Goal: Navigation & Orientation: Find specific page/section

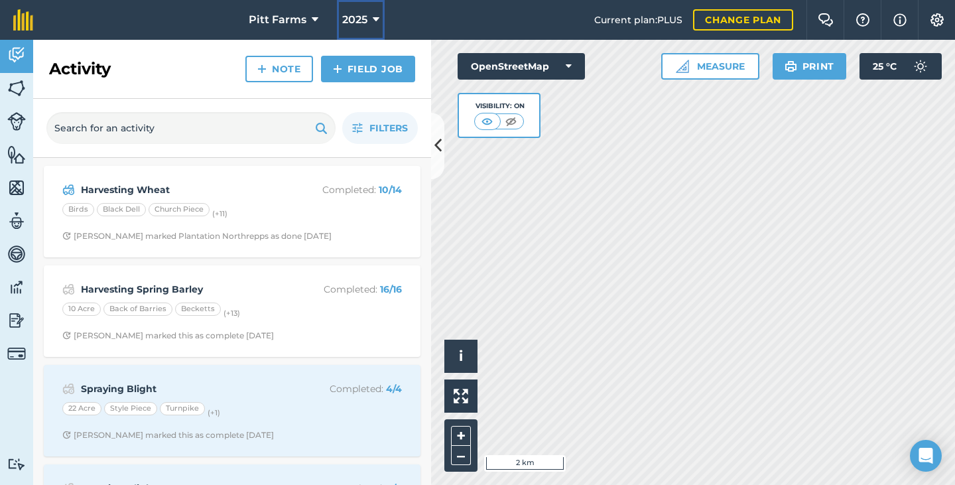
click at [375, 10] on button "2025" at bounding box center [361, 20] width 48 height 40
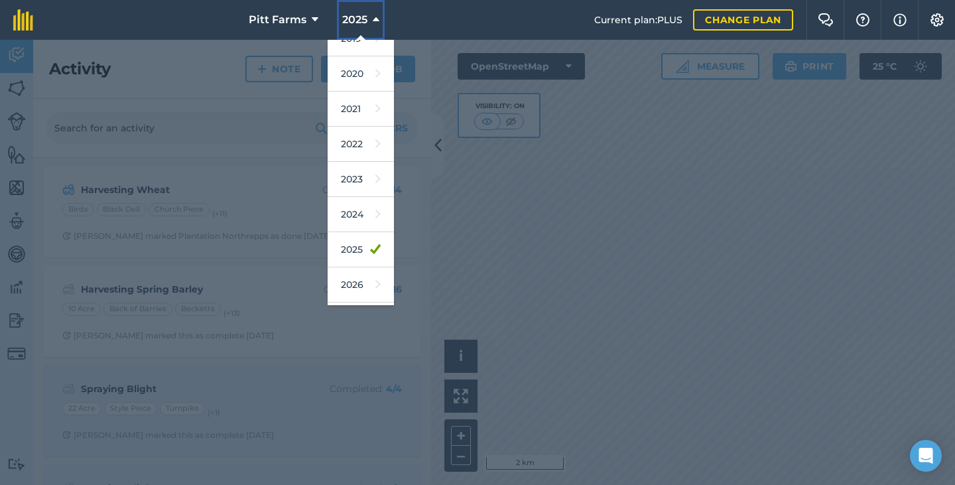
scroll to position [121, 0]
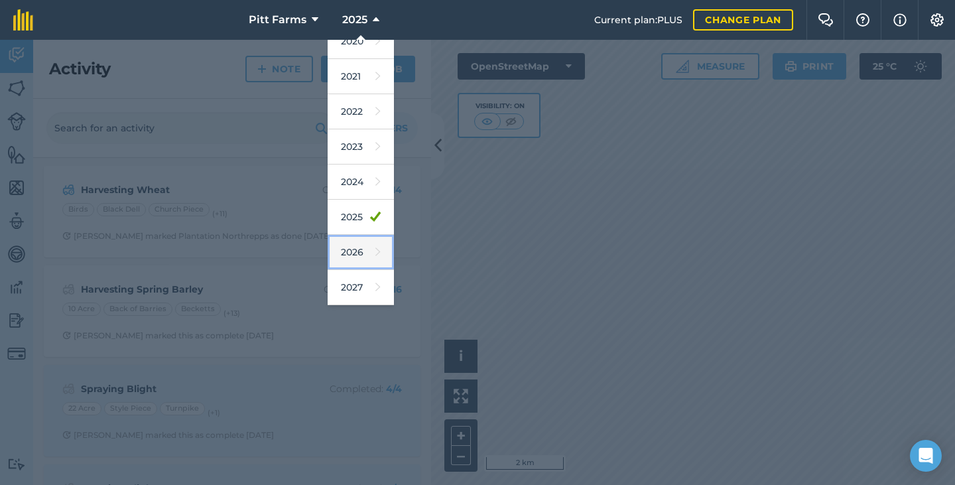
click at [375, 248] on icon at bounding box center [377, 252] width 5 height 19
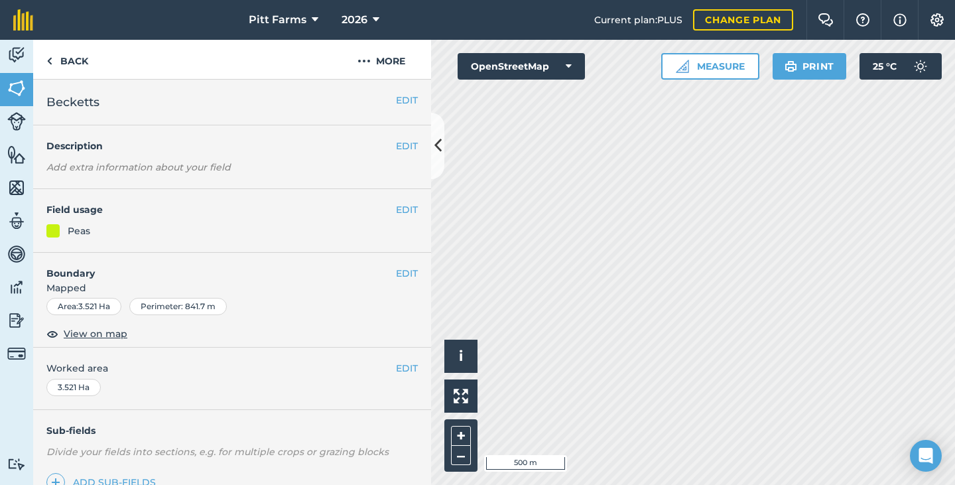
click at [560, 73] on button "OpenStreetMap" at bounding box center [520, 66] width 127 height 27
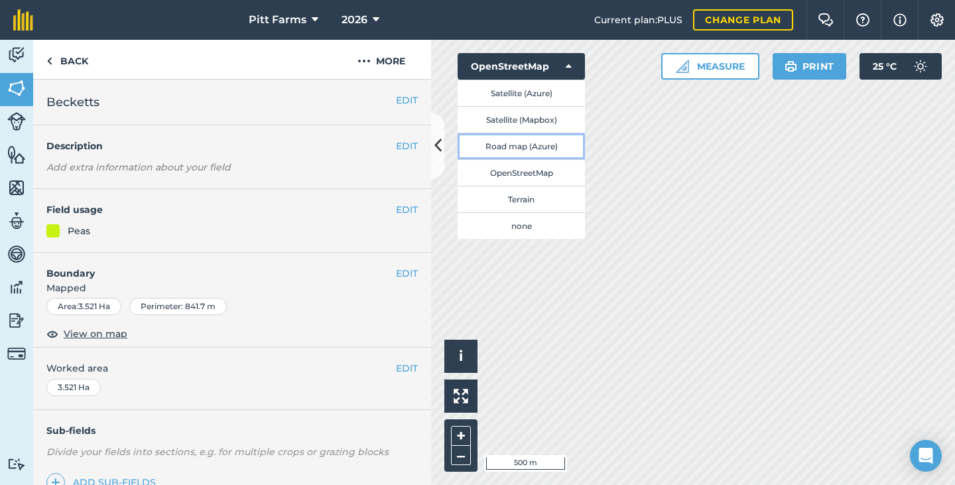
click at [550, 147] on button "Road map (Azure)" at bounding box center [520, 146] width 127 height 27
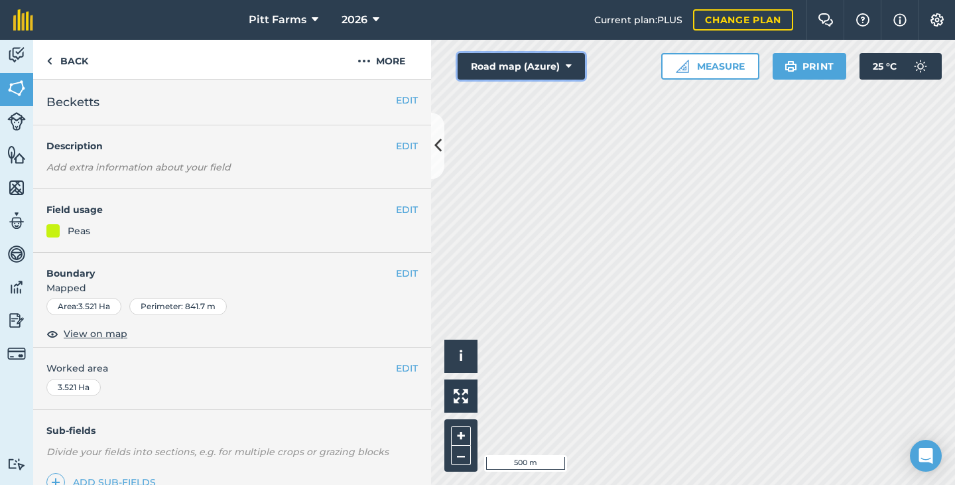
click at [566, 68] on icon at bounding box center [568, 66] width 6 height 13
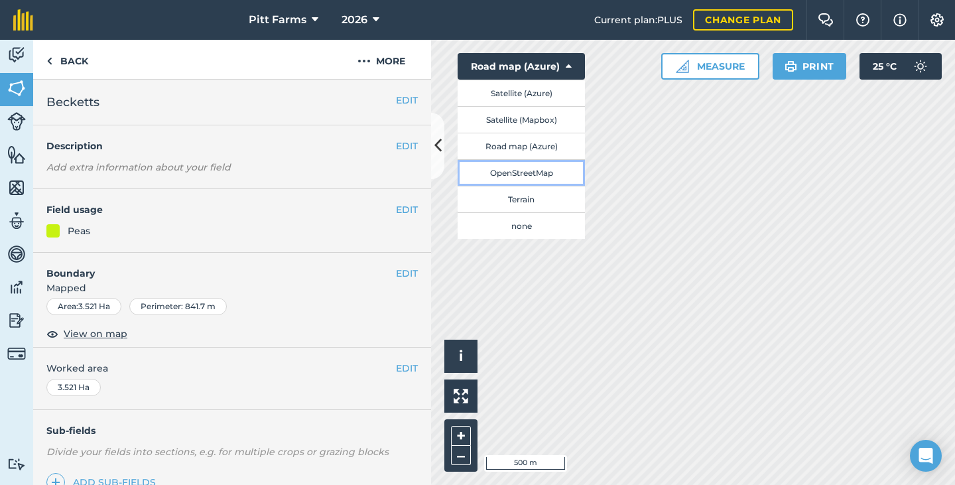
click at [552, 182] on button "OpenStreetMap" at bounding box center [520, 172] width 127 height 27
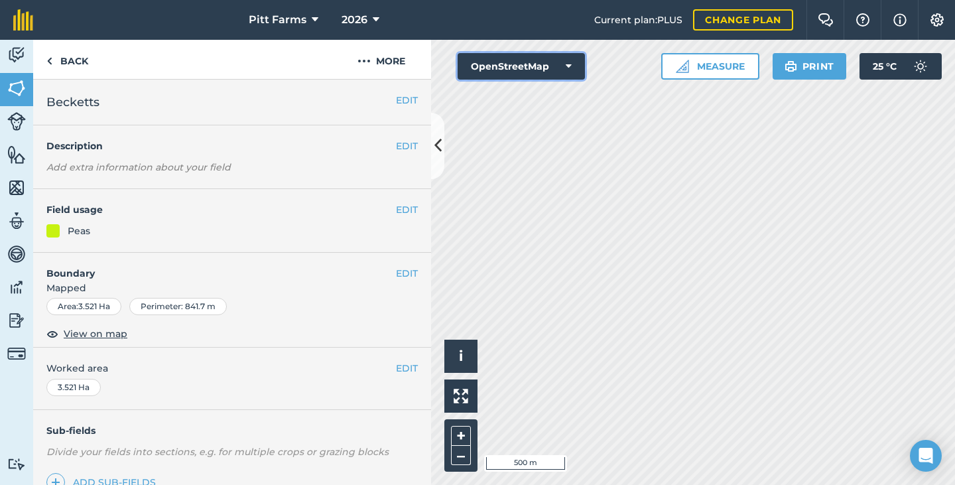
click at [558, 67] on button "OpenStreetMap" at bounding box center [520, 66] width 127 height 27
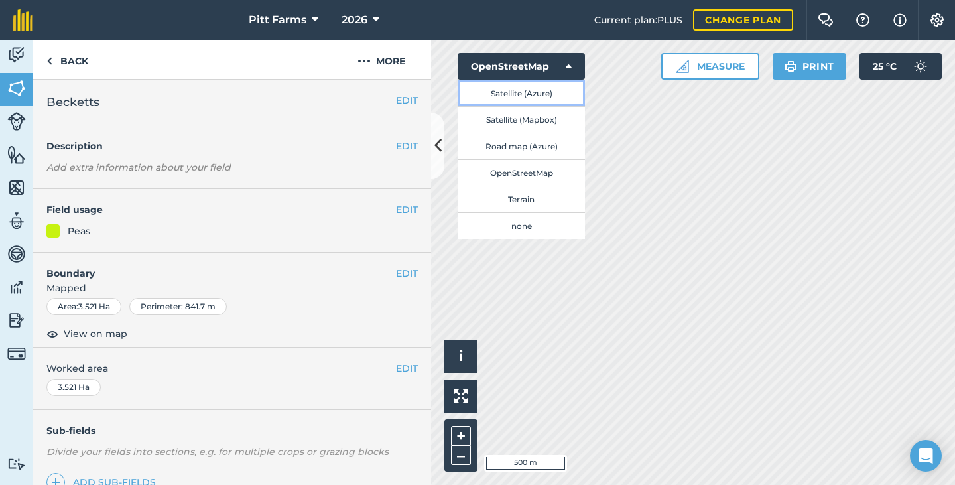
click at [560, 93] on button "Satellite (Azure)" at bounding box center [520, 93] width 127 height 27
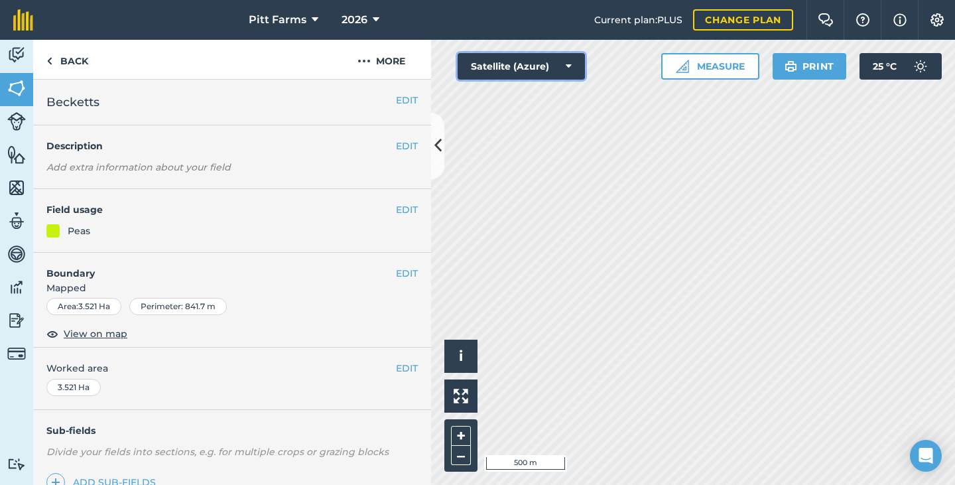
click at [562, 64] on button "Satellite (Azure)" at bounding box center [520, 66] width 127 height 27
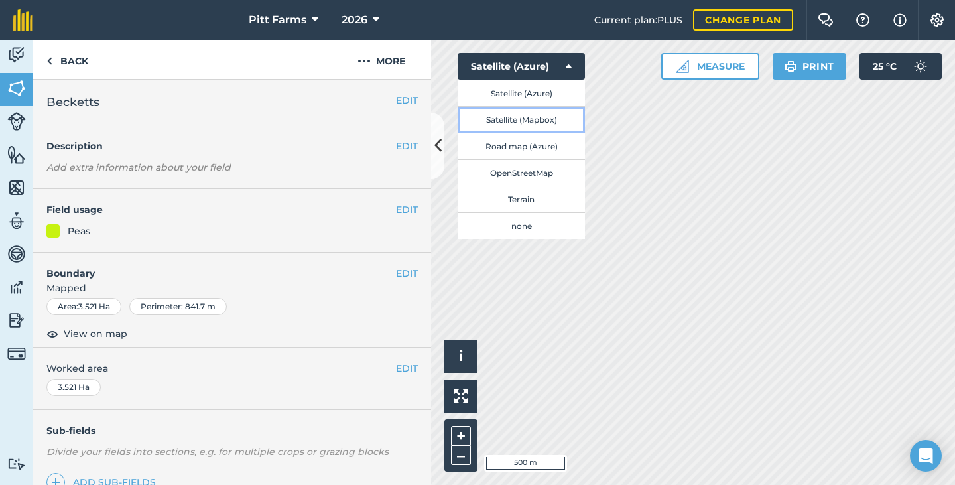
click at [562, 124] on button "Satellite (Mapbox)" at bounding box center [520, 119] width 127 height 27
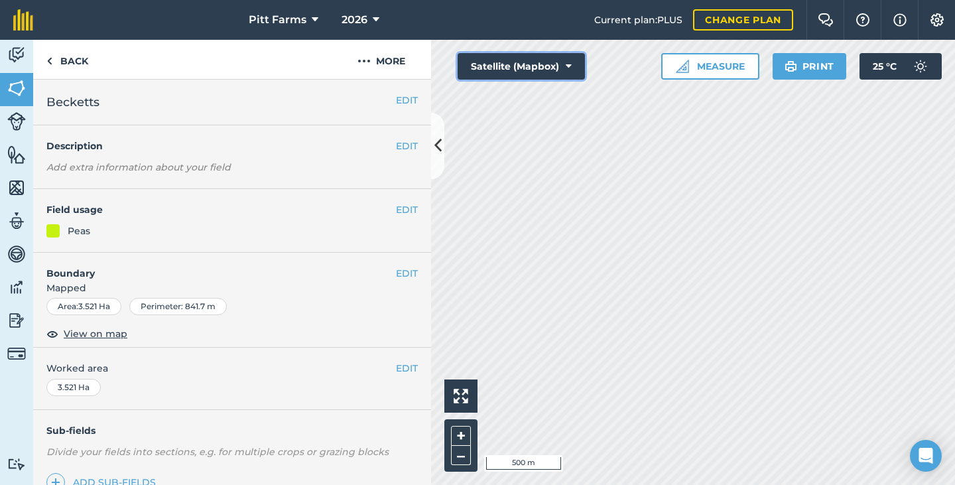
click at [555, 69] on button "Satellite (Mapbox)" at bounding box center [520, 66] width 127 height 27
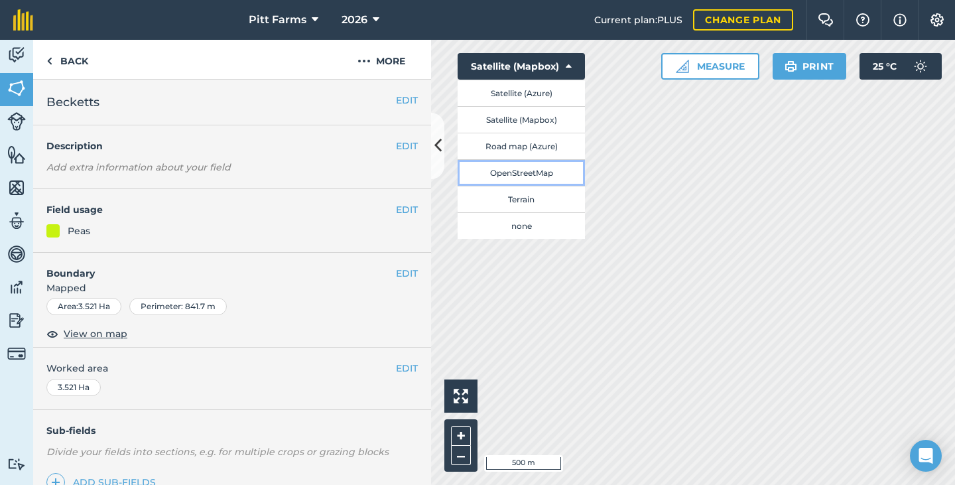
click at [561, 174] on button "OpenStreetMap" at bounding box center [520, 172] width 127 height 27
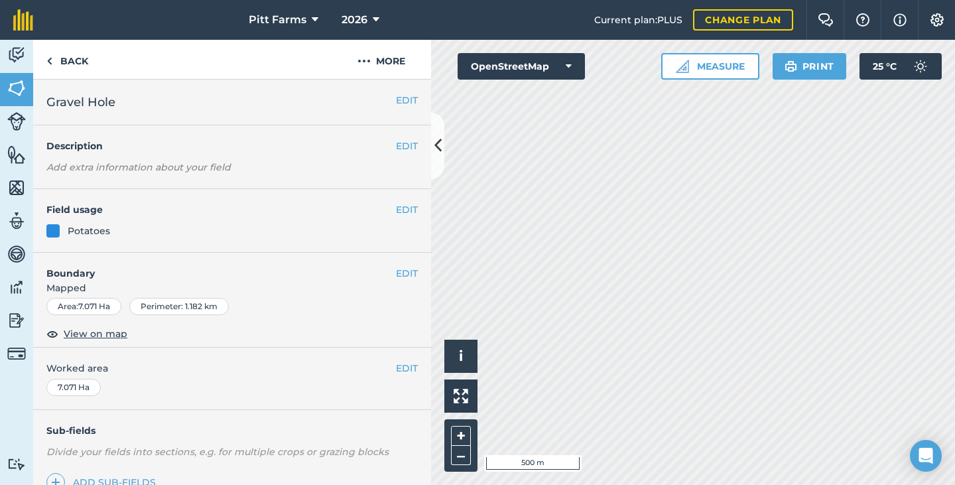
click at [803, 63] on button "Print" at bounding box center [809, 66] width 74 height 27
